Goal: Complete application form

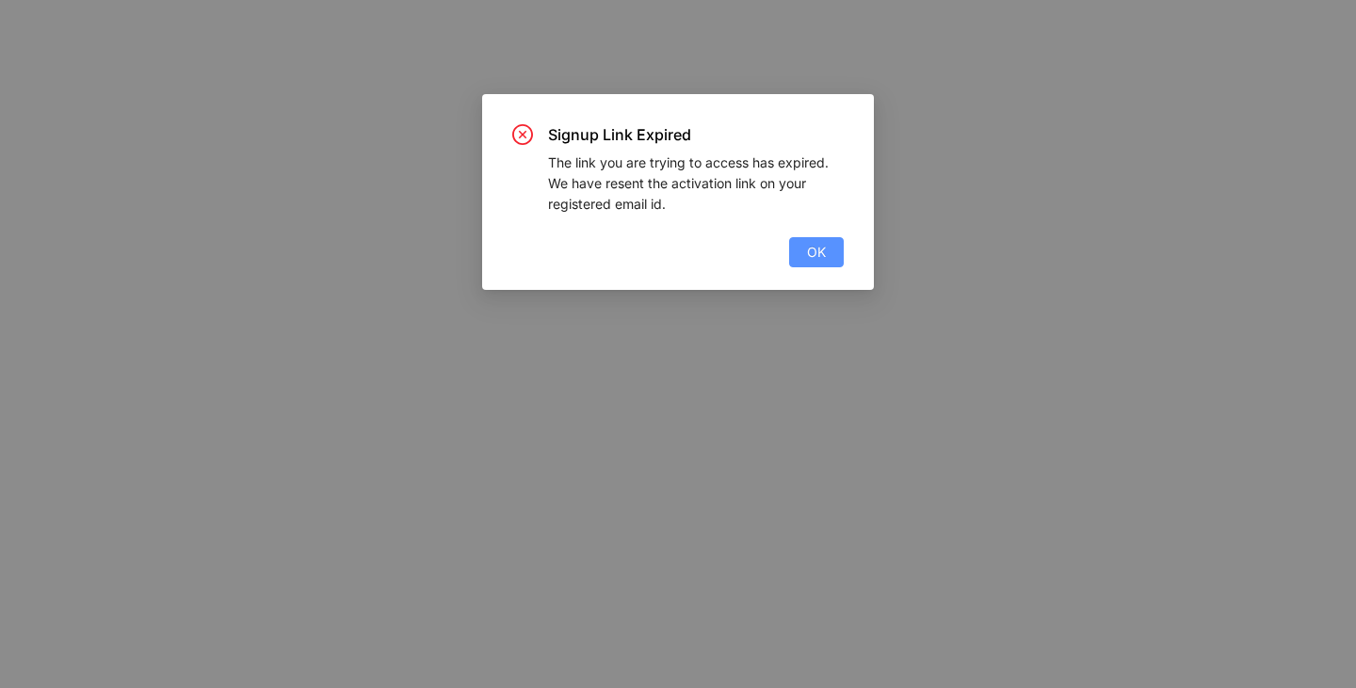
click at [826, 250] on button "OK" at bounding box center [816, 252] width 55 height 30
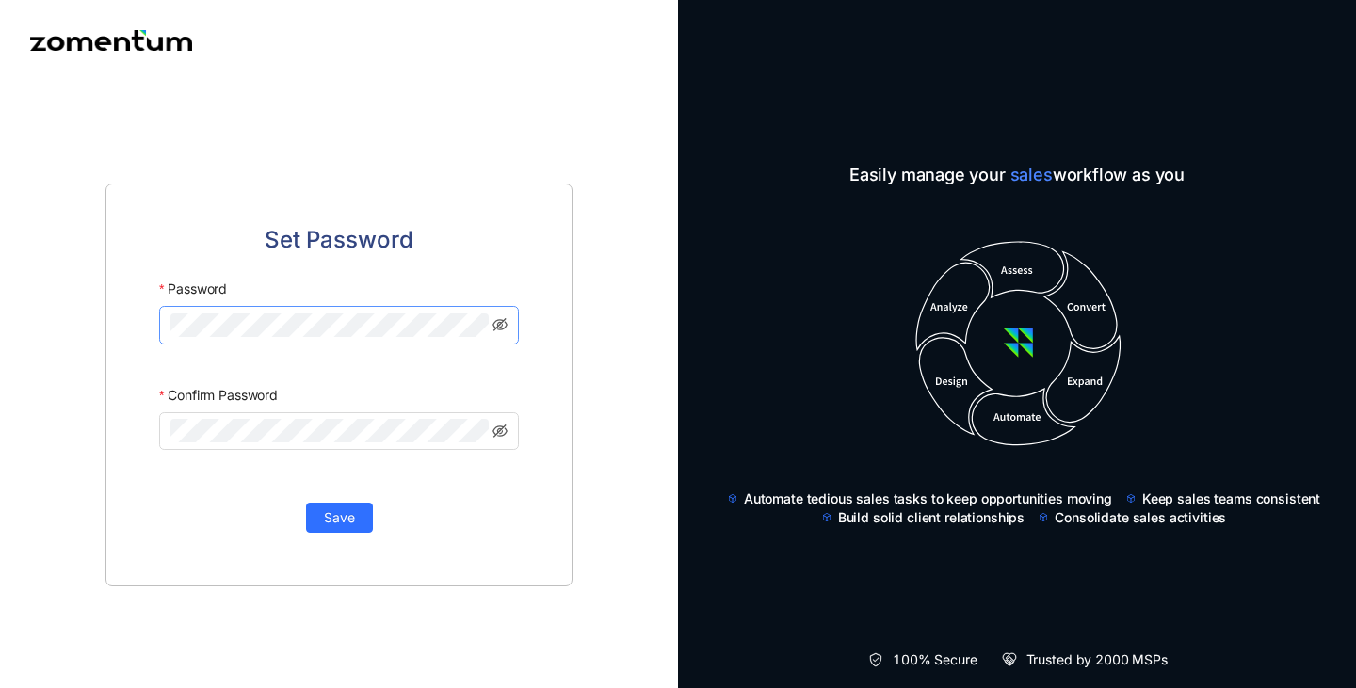
click at [357, 313] on span at bounding box center [339, 325] width 360 height 38
click button "Save" at bounding box center [339, 518] width 67 height 30
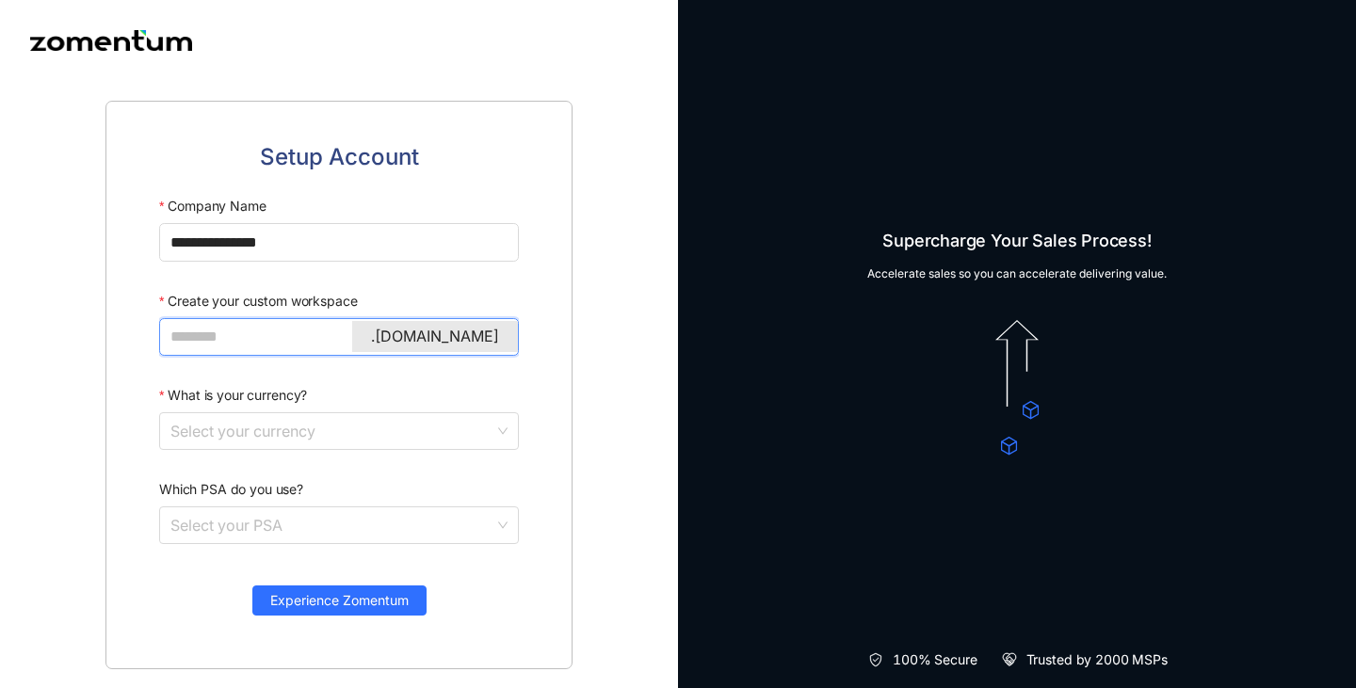
click at [282, 330] on input "Create your custom workspace" at bounding box center [336, 337] width 333 height 24
click at [322, 437] on input "What is your currency?" at bounding box center [332, 431] width 324 height 36
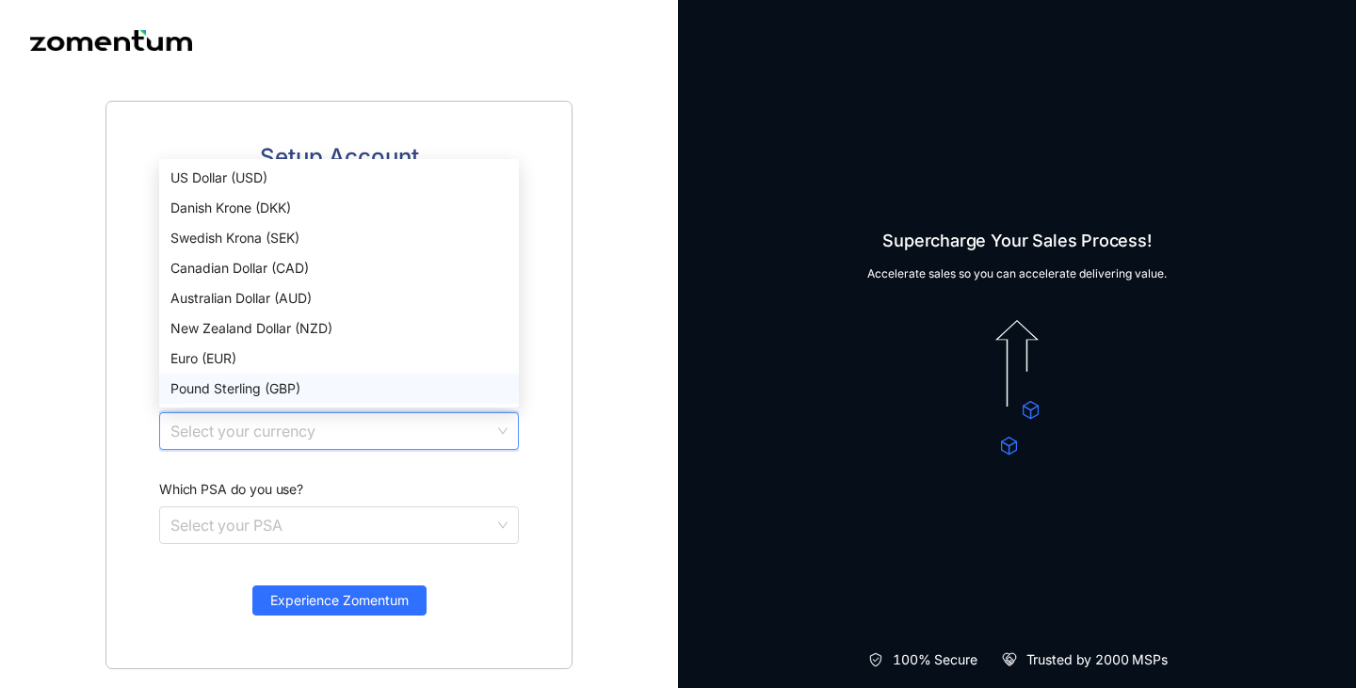
click at [285, 390] on div "Pound Sterling (GBP)" at bounding box center [338, 388] width 337 height 21
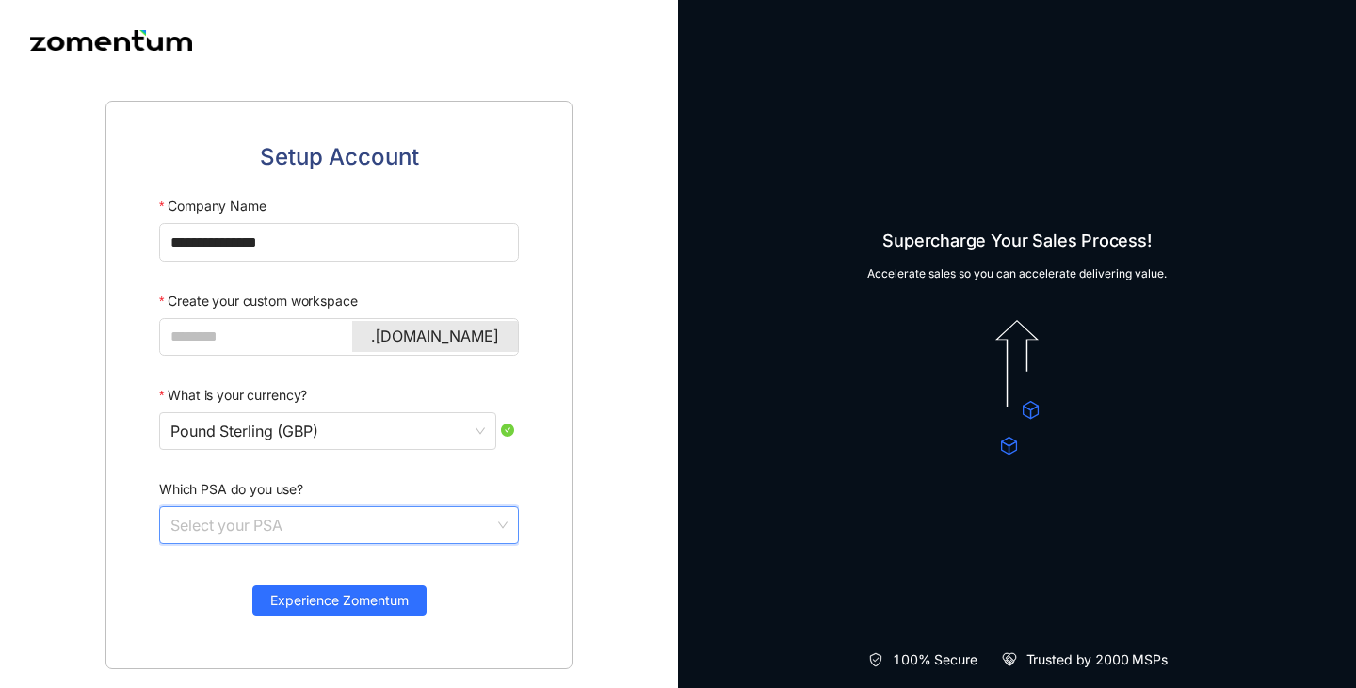
click at [314, 521] on input "Which PSA do you use?" at bounding box center [332, 525] width 324 height 36
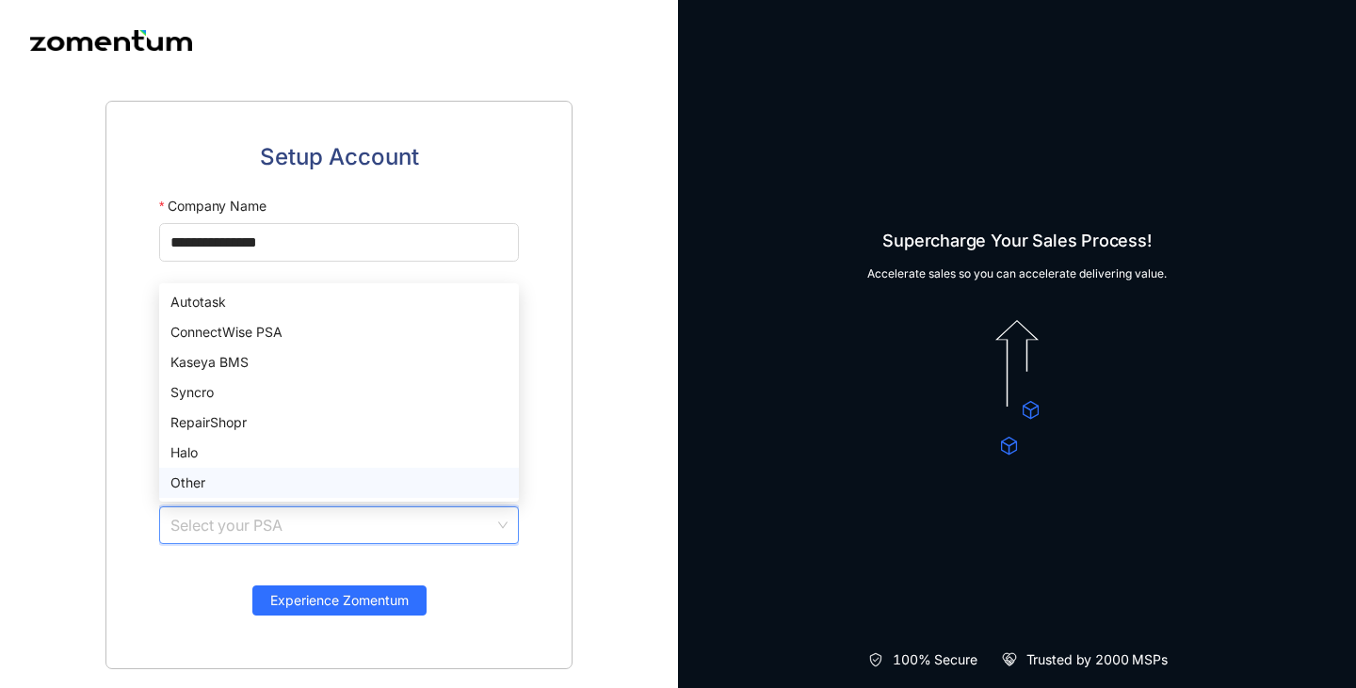
click at [310, 480] on div "Other" at bounding box center [338, 483] width 337 height 21
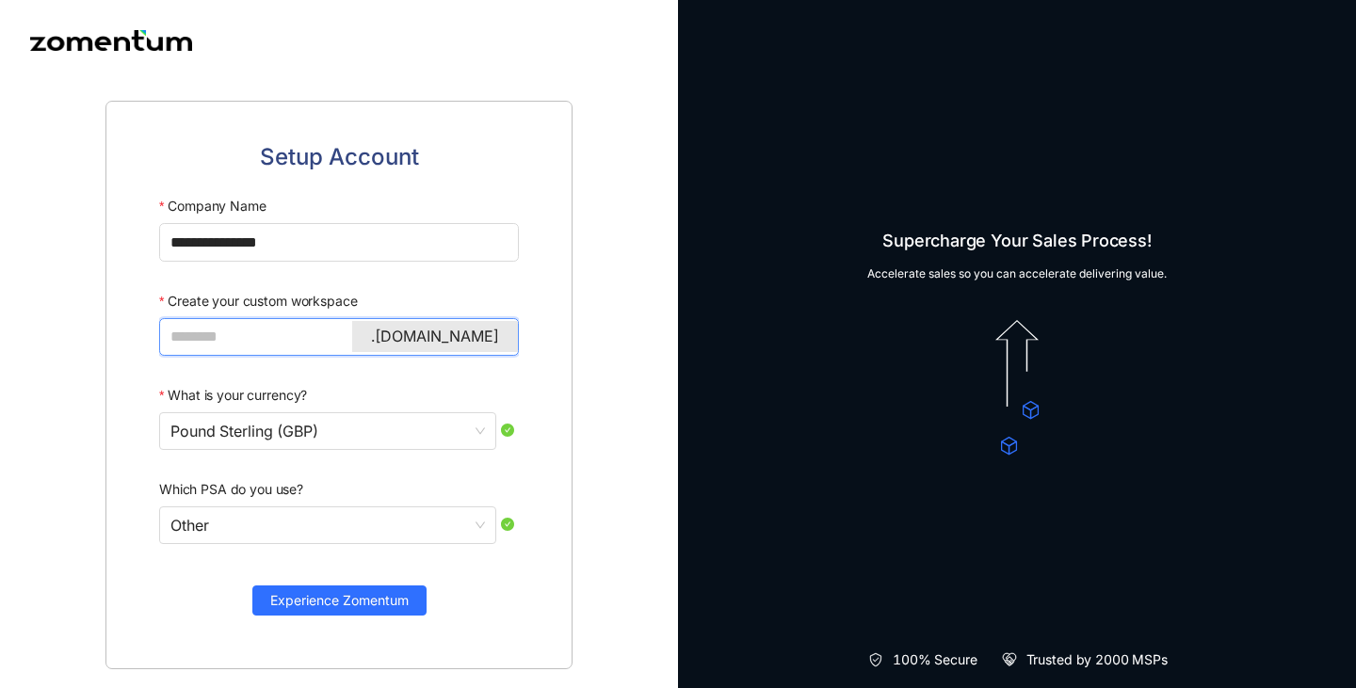
click at [268, 330] on input "Create your custom workspace" at bounding box center [336, 337] width 333 height 24
type input "**********"
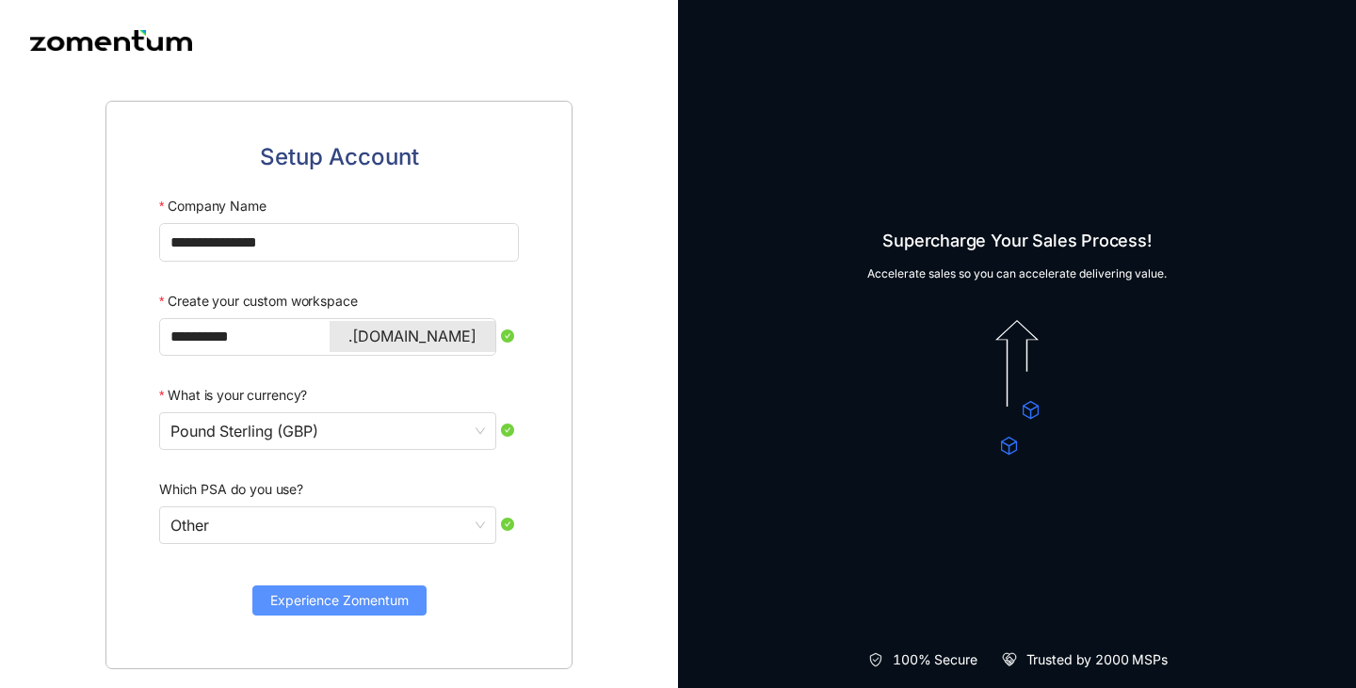
click at [356, 605] on span "Experience Zomentum" at bounding box center [339, 600] width 138 height 21
